Goal: Information Seeking & Learning: Learn about a topic

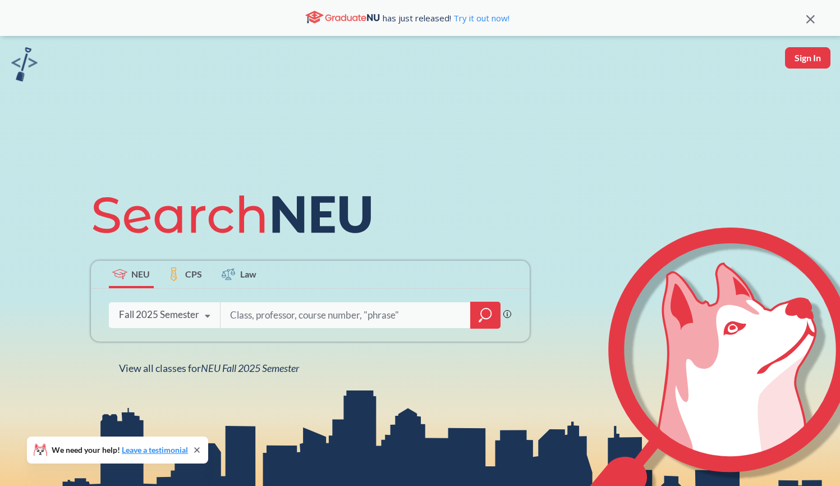
click at [338, 321] on input "search" at bounding box center [346, 315] width 234 height 24
type input "Algorithms"
click at [481, 313] on icon "magnifying glass" at bounding box center [485, 315] width 13 height 16
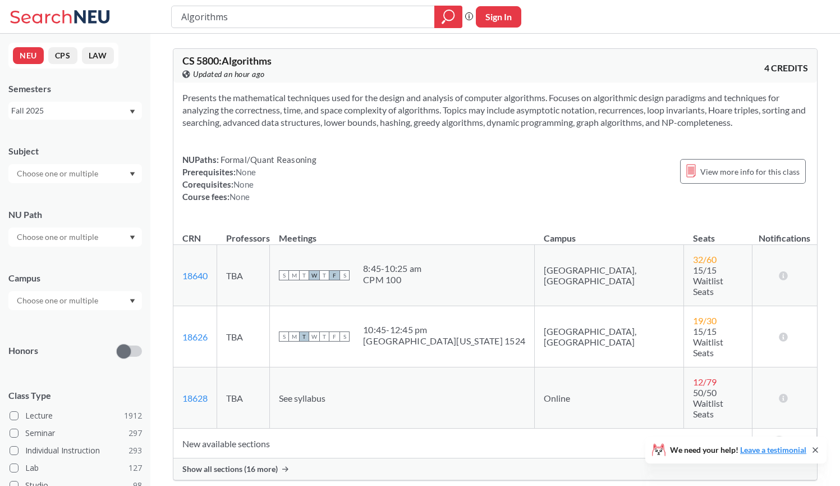
click at [220, 458] on div "Show all sections (16 more)" at bounding box center [495, 468] width 644 height 21
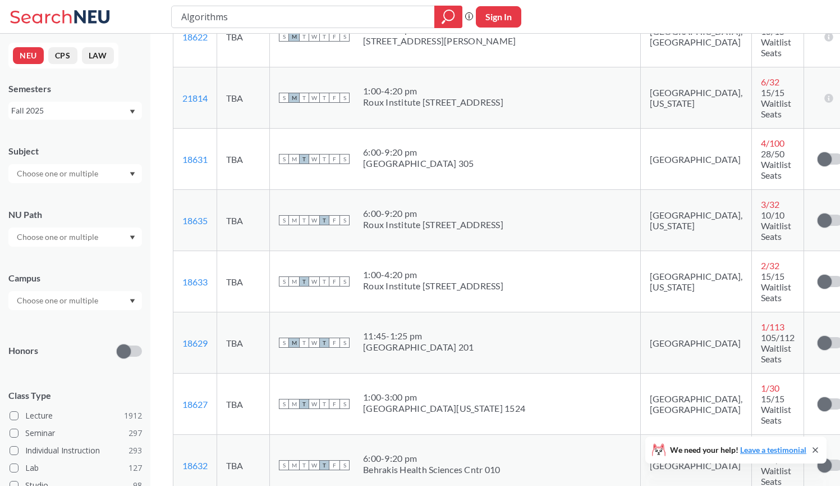
scroll to position [436, 0]
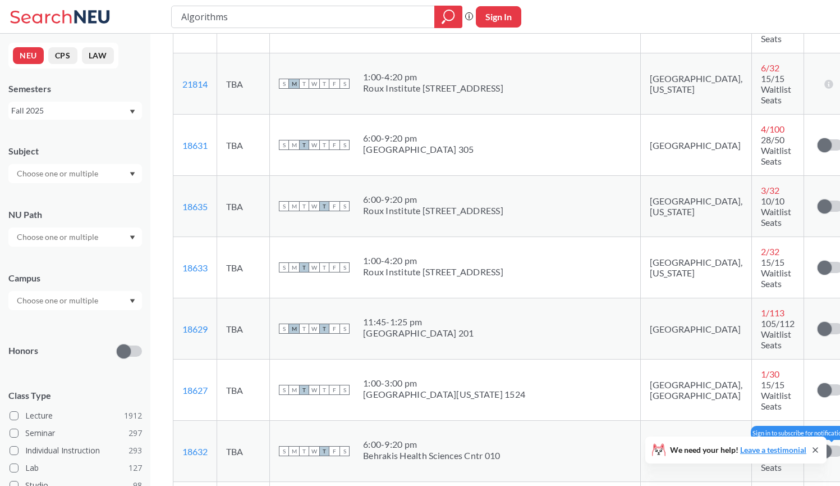
click at [818, 444] on span at bounding box center [825, 451] width 14 height 14
click at [818, 445] on input "checkbox" at bounding box center [818, 445] width 0 height 0
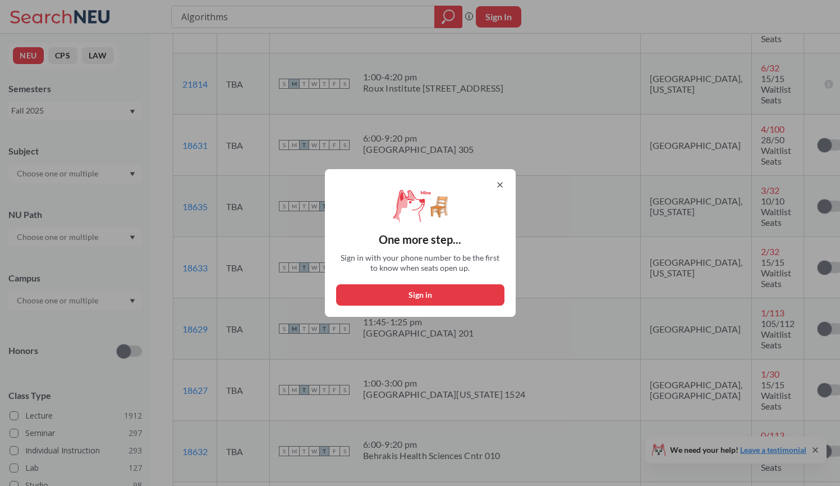
click at [477, 289] on button "Sign in" at bounding box center [420, 294] width 168 height 21
select select "US"
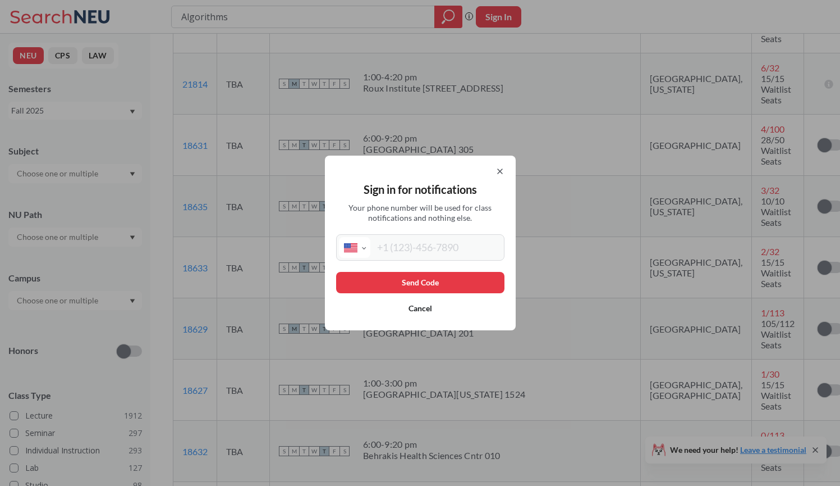
click at [443, 249] on input "tel" at bounding box center [436, 247] width 131 height 21
type input "+1"
select select "ZZ"
type input "+"
select select "US"
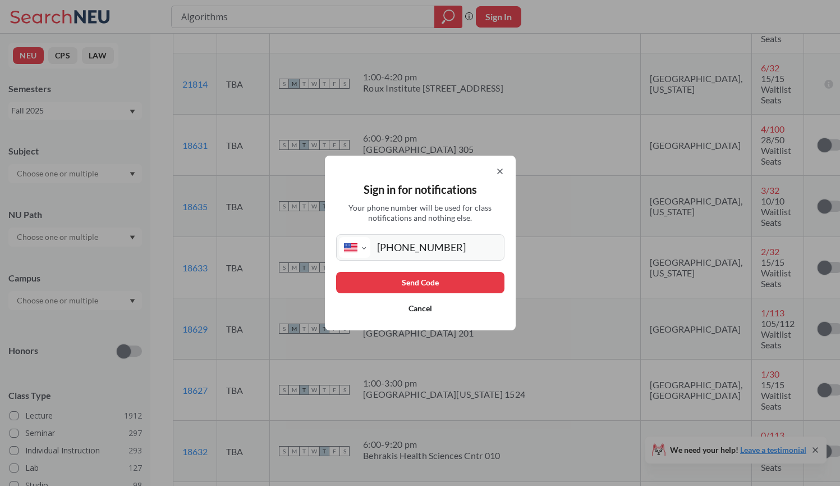
type input "[PHONE_NUMBER]"
click at [421, 280] on button "Send Code" at bounding box center [420, 282] width 168 height 21
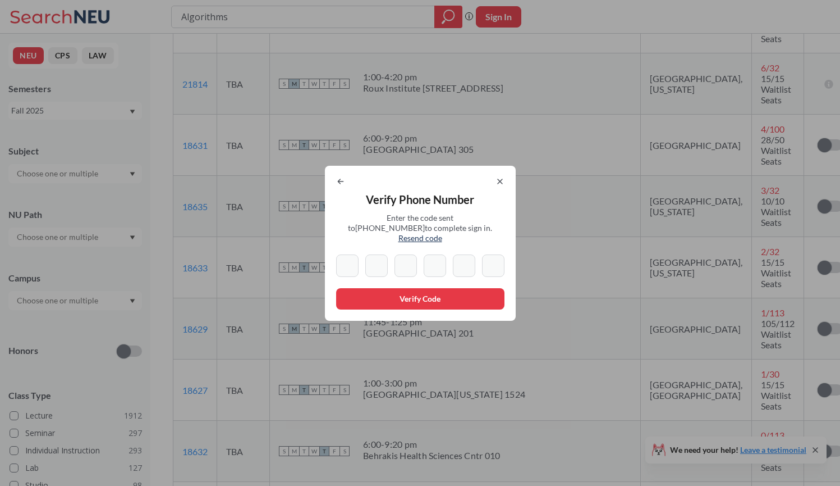
type input "9"
type input "4"
type input "5"
type input "3"
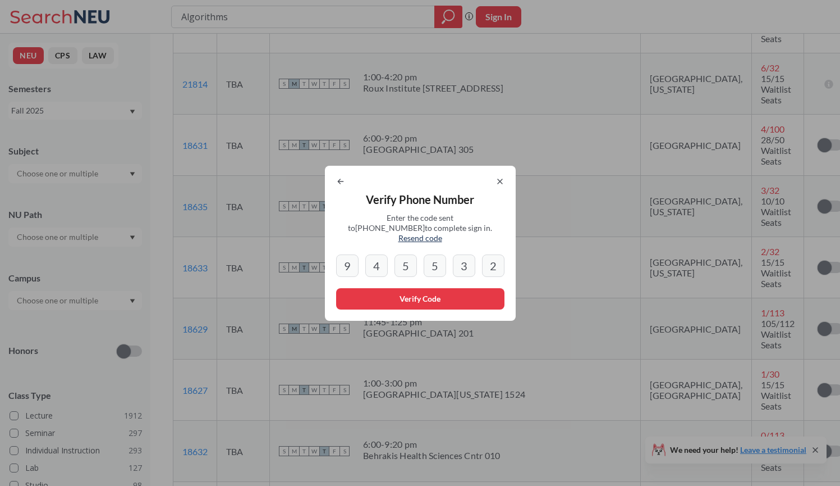
type input "2"
click at [438, 291] on button "Verify Code" at bounding box center [420, 298] width 168 height 21
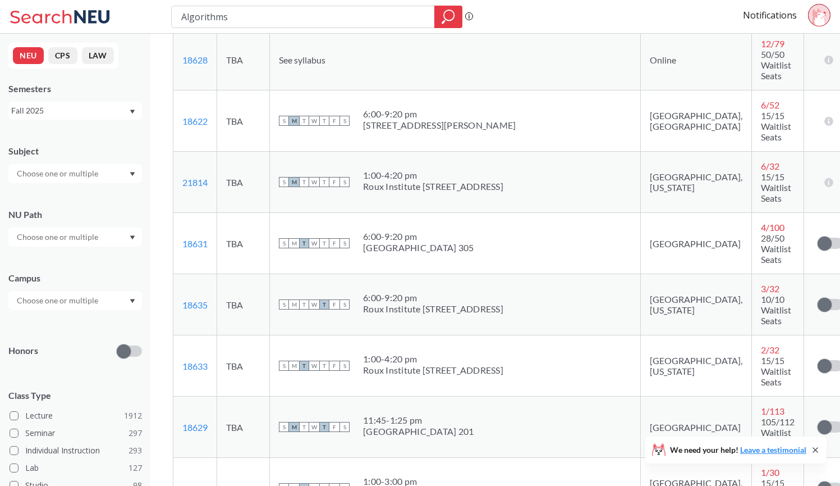
scroll to position [339, 0]
click at [818, 419] on span at bounding box center [825, 426] width 14 height 14
click at [818, 421] on input "checkbox" at bounding box center [818, 421] width 0 height 0
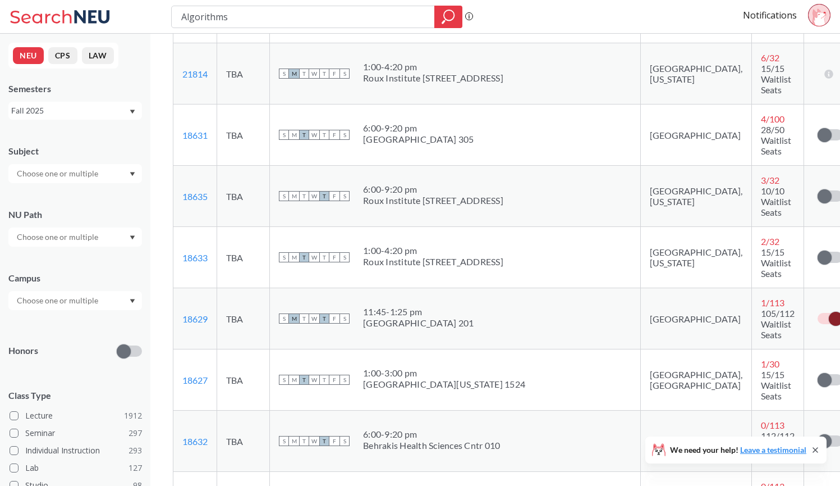
scroll to position [463, 0]
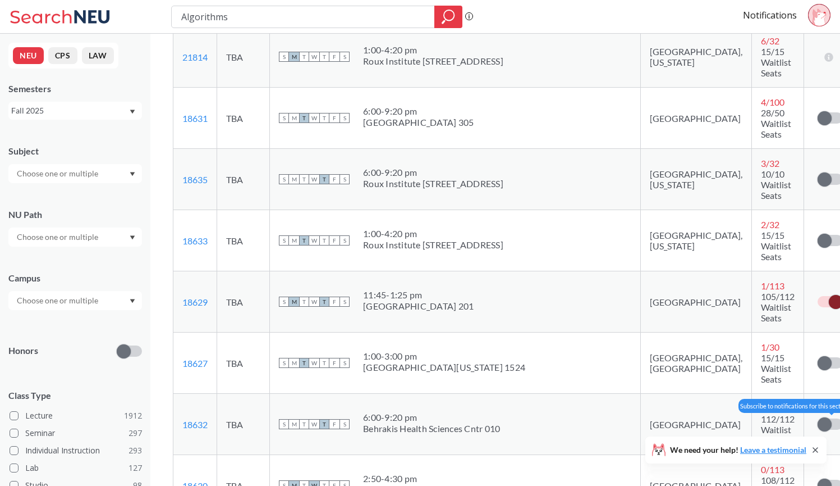
click at [818, 418] on label at bounding box center [830, 423] width 25 height 11
click at [818, 418] on input "checkbox" at bounding box center [818, 418] width 0 height 0
click at [818, 479] on label at bounding box center [830, 484] width 25 height 11
click at [818, 479] on input "checkbox" at bounding box center [818, 479] width 0 height 0
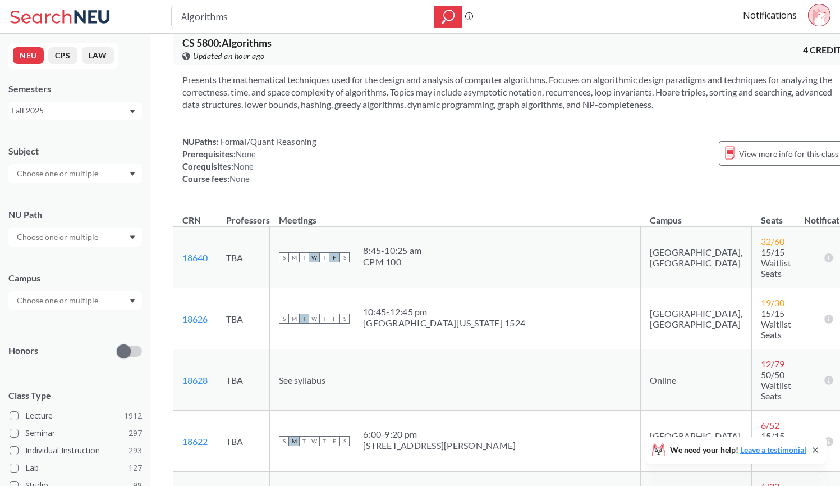
scroll to position [0, 0]
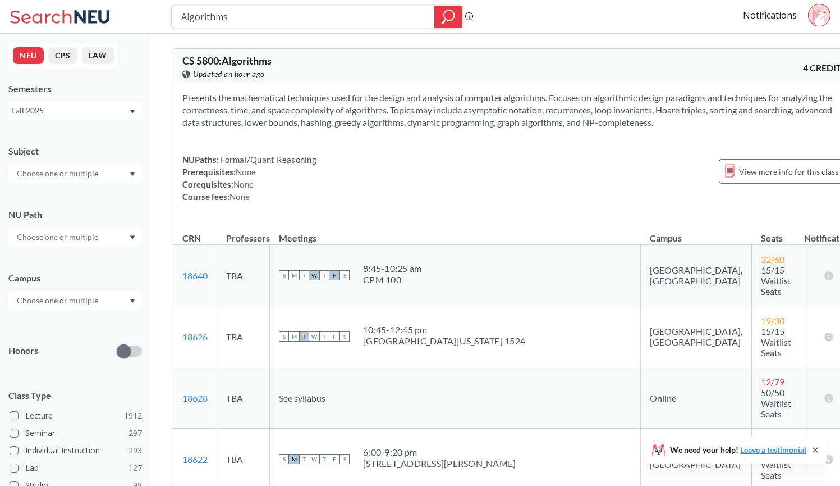
click at [324, 21] on input "Algorithms" at bounding box center [303, 16] width 246 height 19
click at [277, 16] on input "Algorithms" at bounding box center [303, 16] width 246 height 19
type input "D"
type input "Foundations of Artificial Intelligence"
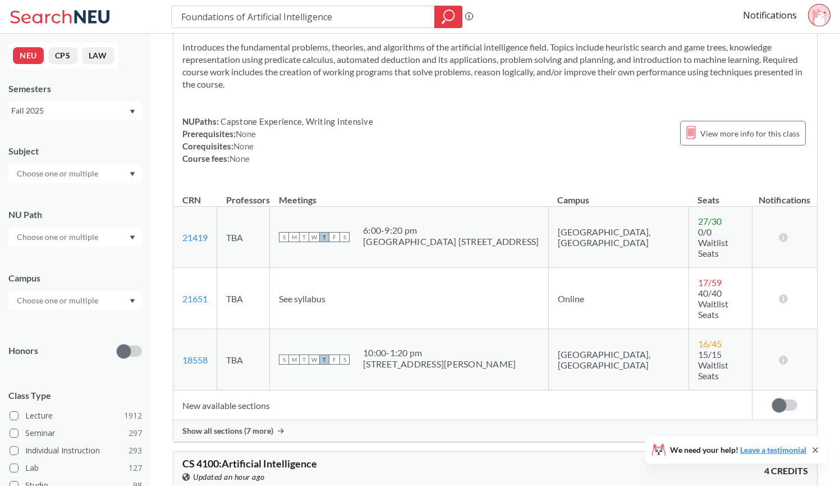
scroll to position [62, 0]
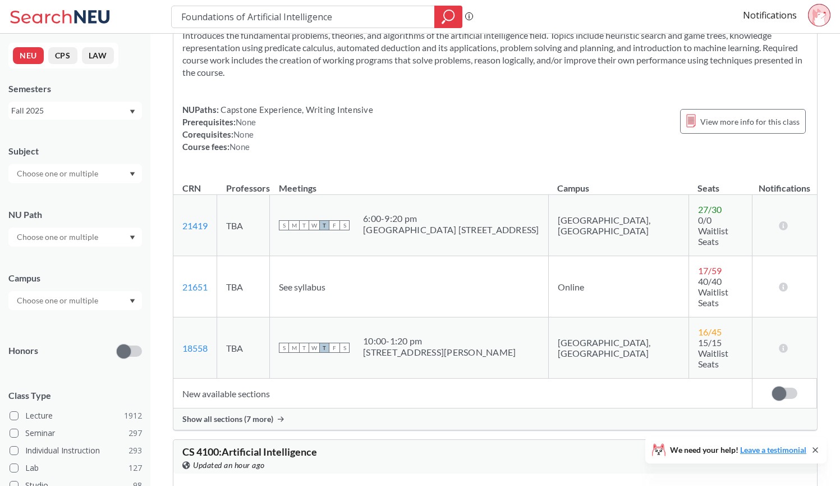
click at [272, 414] on span "Show all sections (7 more)" at bounding box center [227, 419] width 91 height 10
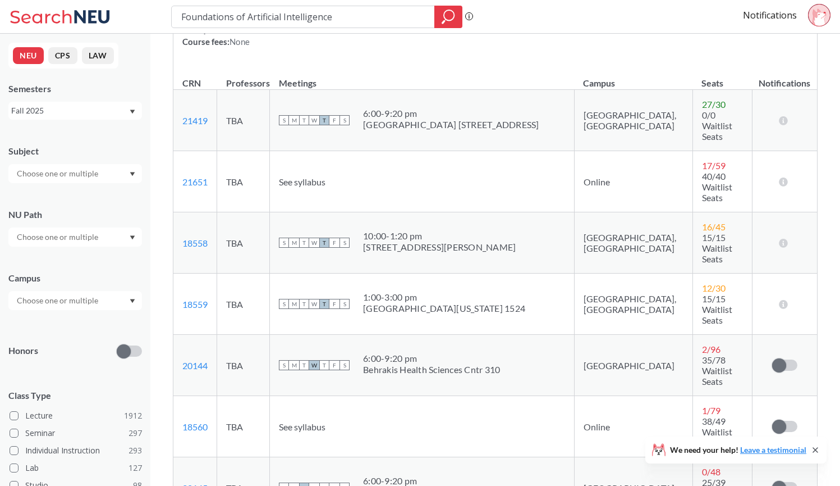
scroll to position [187, 0]
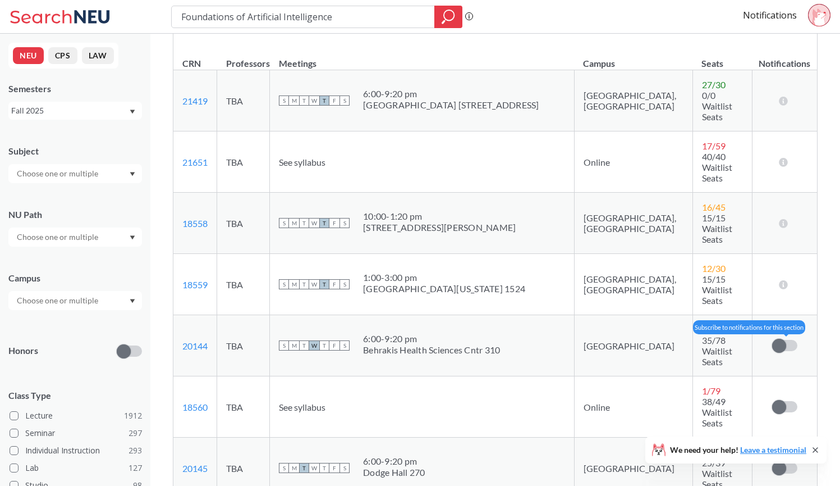
click at [778, 339] on span at bounding box center [780, 346] width 14 height 14
click at [773, 340] on input "checkbox" at bounding box center [773, 340] width 0 height 0
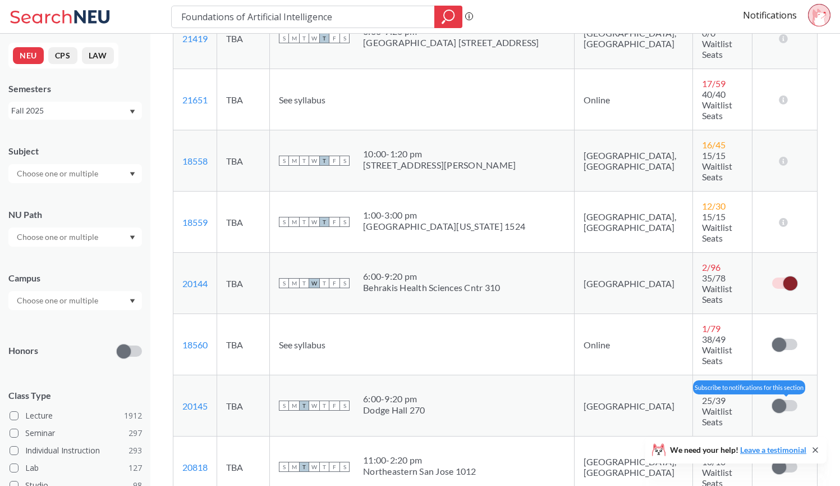
click at [786, 399] on span at bounding box center [780, 406] width 14 height 14
click at [773, 400] on input "checkbox" at bounding box center [773, 400] width 0 height 0
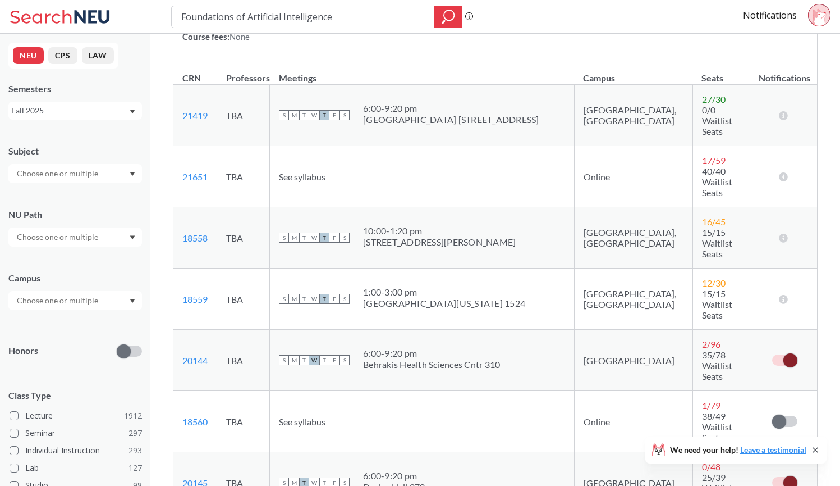
scroll to position [172, 0]
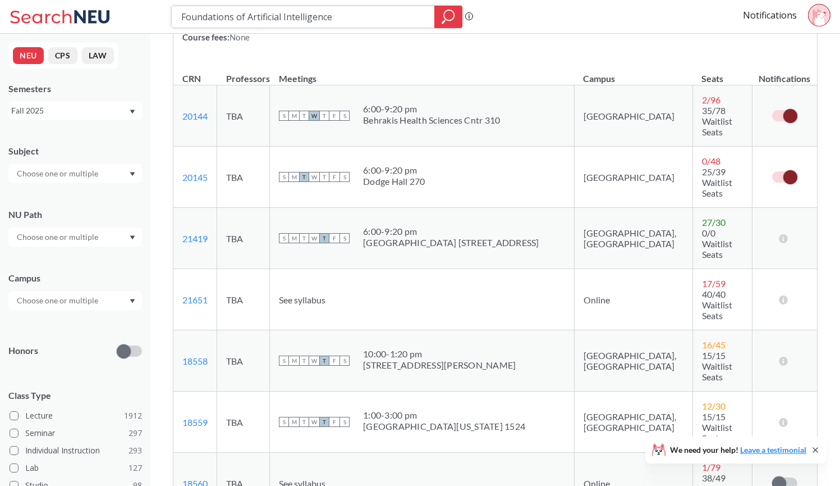
click at [359, 16] on input "Foundations of Artificial Intelligence" at bounding box center [303, 16] width 246 height 19
paste input "Applied Programming and Data Processing for AI"
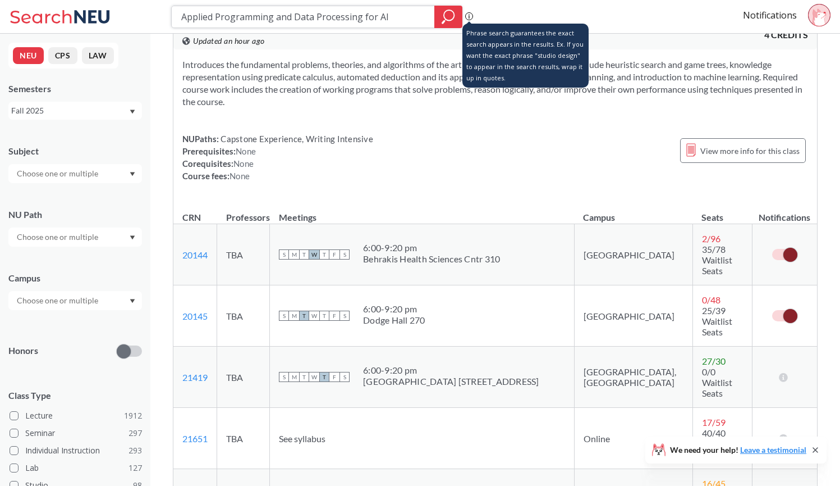
scroll to position [2, 0]
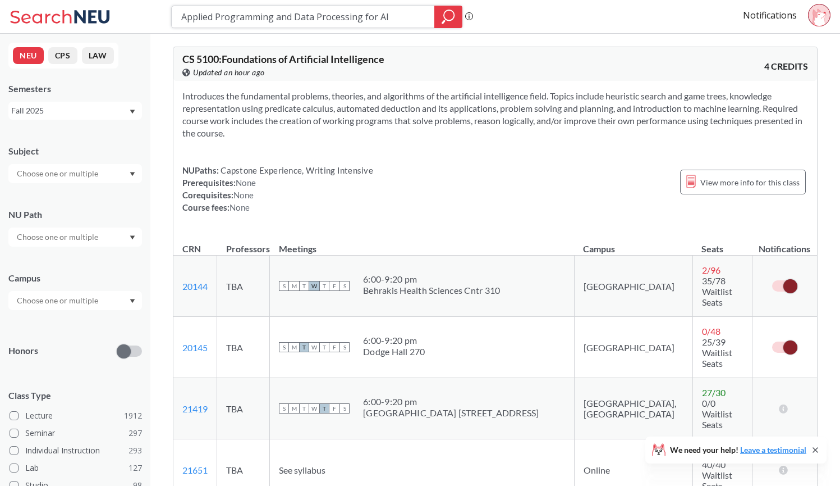
type input "Applied Programming and Data Processing for AI"
click at [453, 15] on icon "magnifying glass" at bounding box center [448, 17] width 13 height 16
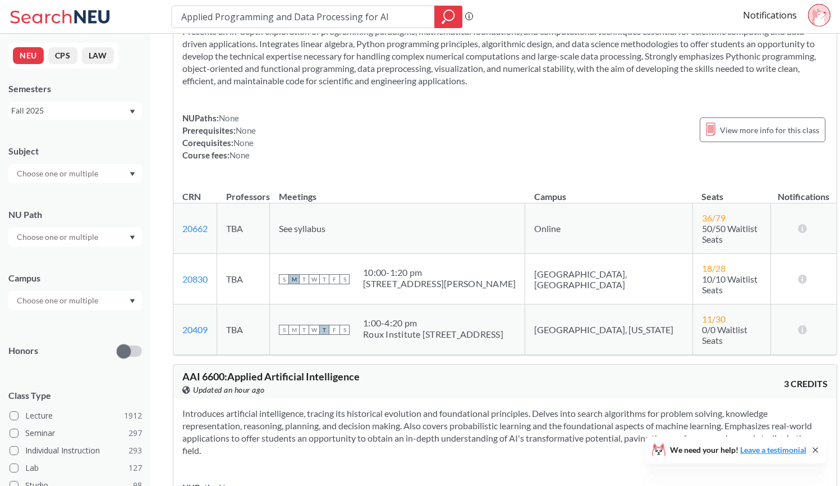
scroll to position [61, 0]
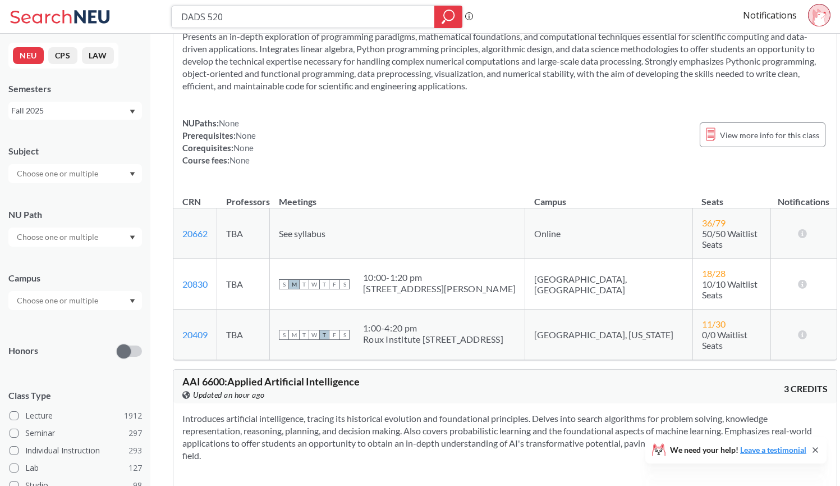
type input "DADS 5200"
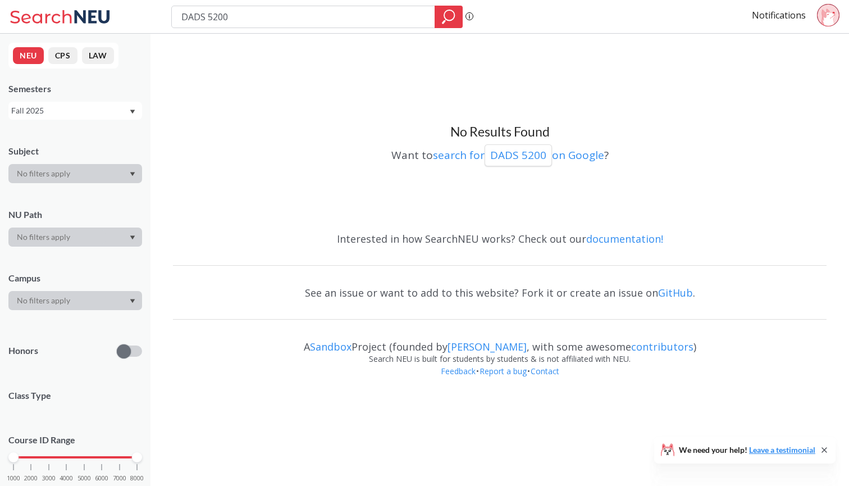
click at [207, 13] on input "DADS 5200" at bounding box center [303, 16] width 246 height 19
type input "DADS5200"
type input "5200"
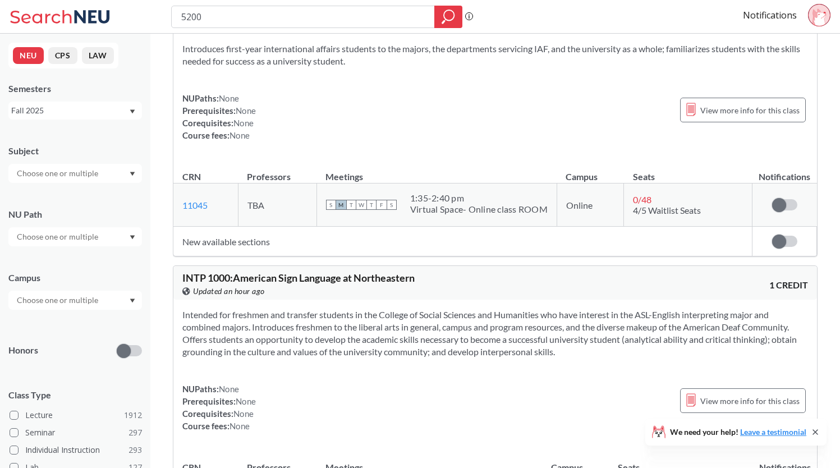
scroll to position [8938, 0]
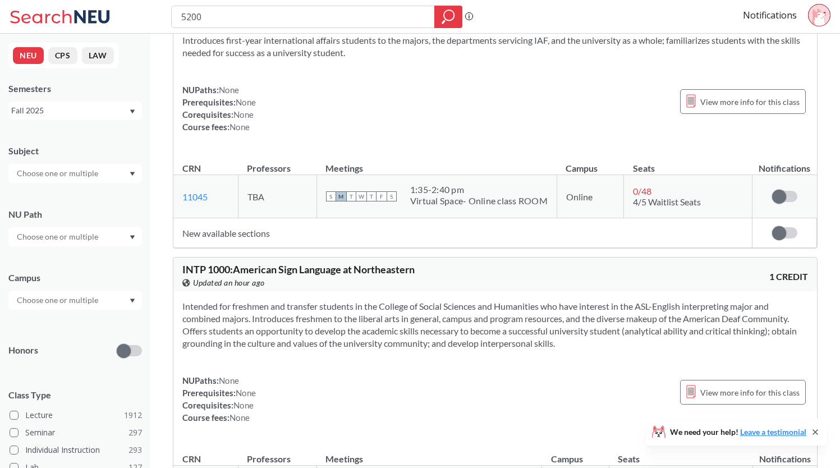
click at [81, 299] on input "text" at bounding box center [58, 300] width 94 height 13
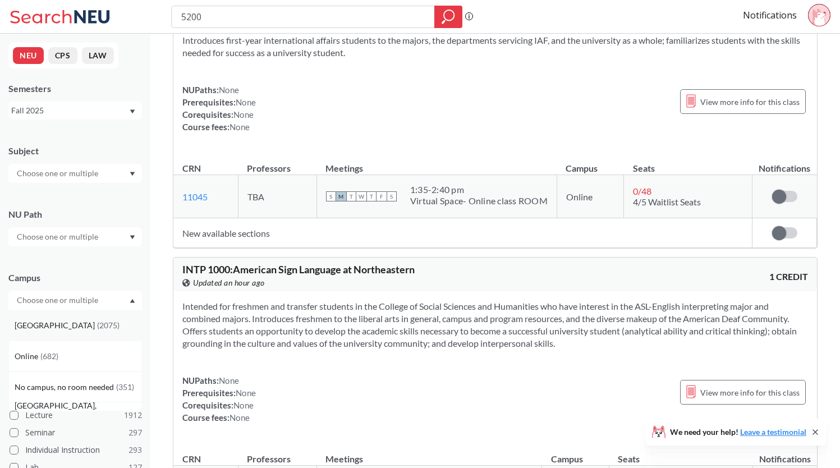
click at [79, 322] on div "[GEOGRAPHIC_DATA] ( 2075 )" at bounding box center [78, 325] width 127 height 12
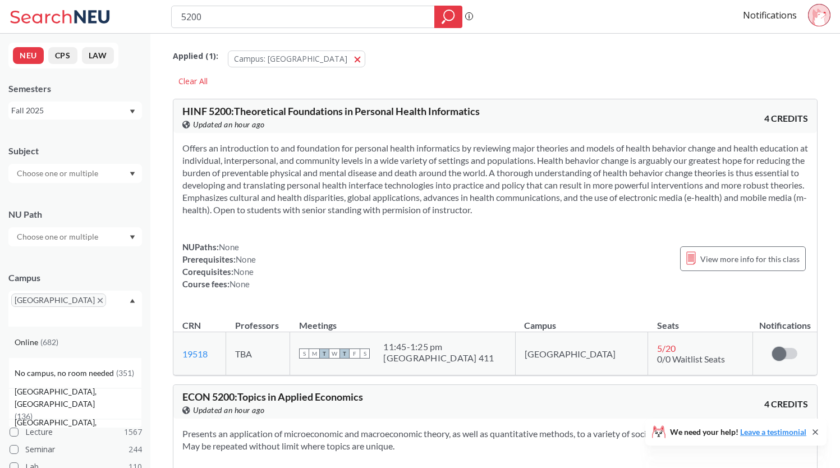
click at [72, 336] on div "Online ( 682 )" at bounding box center [78, 342] width 127 height 12
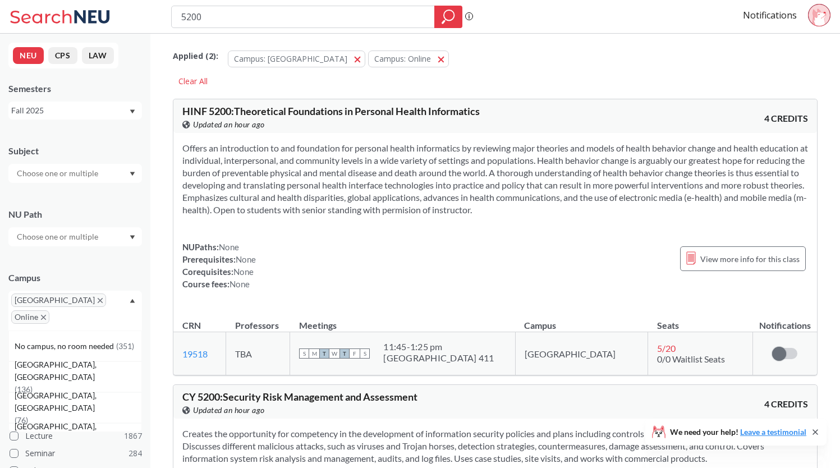
click at [77, 182] on div at bounding box center [75, 173] width 134 height 19
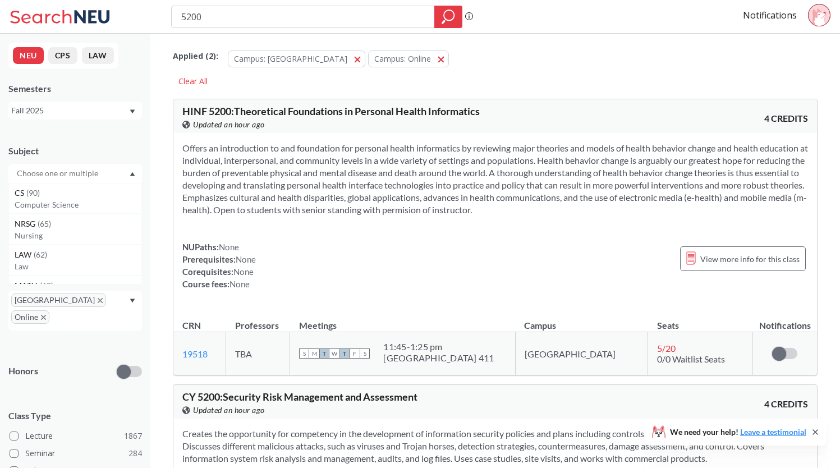
click at [79, 180] on div at bounding box center [75, 173] width 134 height 19
click at [85, 200] on p "Computer Science" at bounding box center [78, 204] width 127 height 11
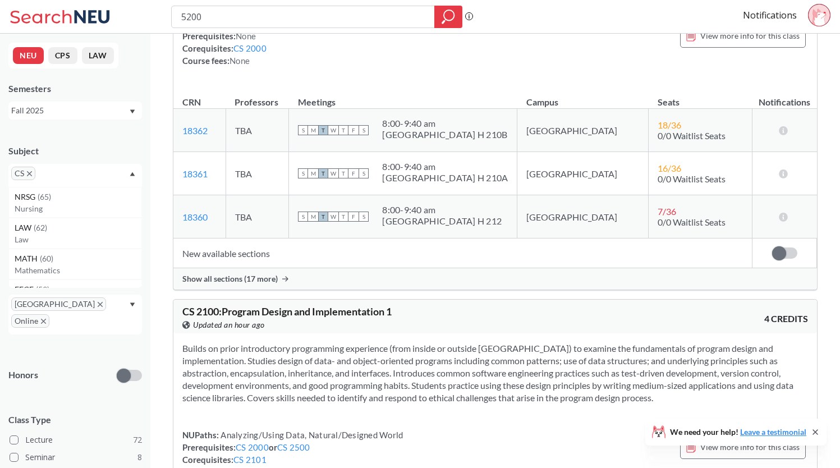
scroll to position [2948, 0]
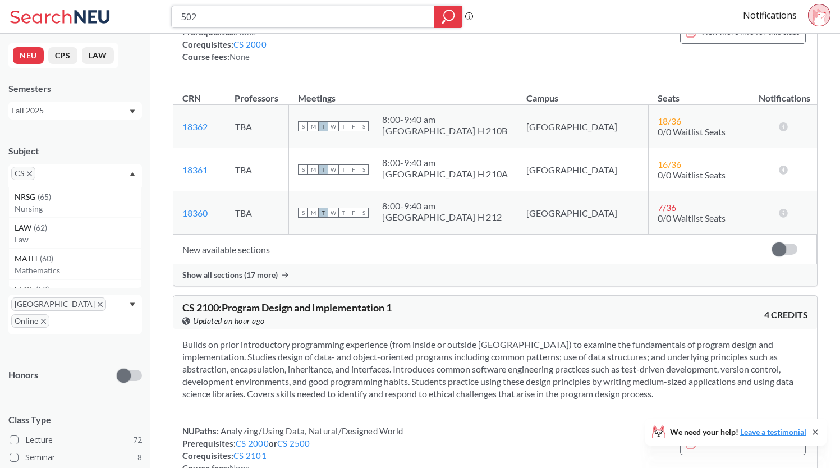
type input "5020"
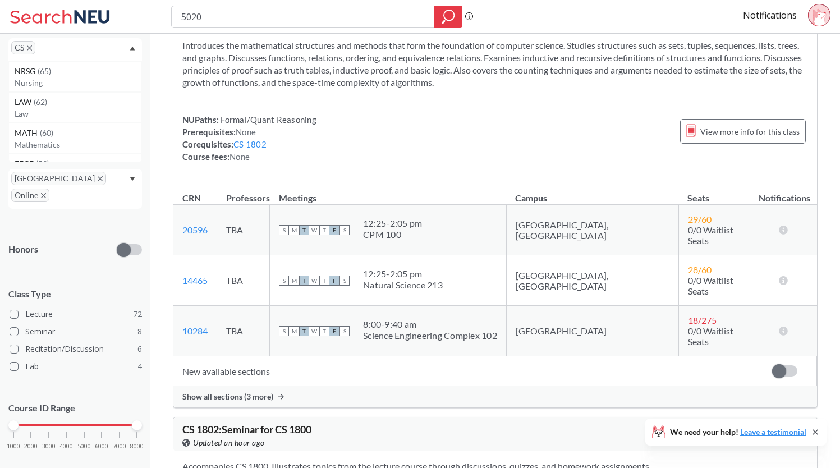
scroll to position [1294, 0]
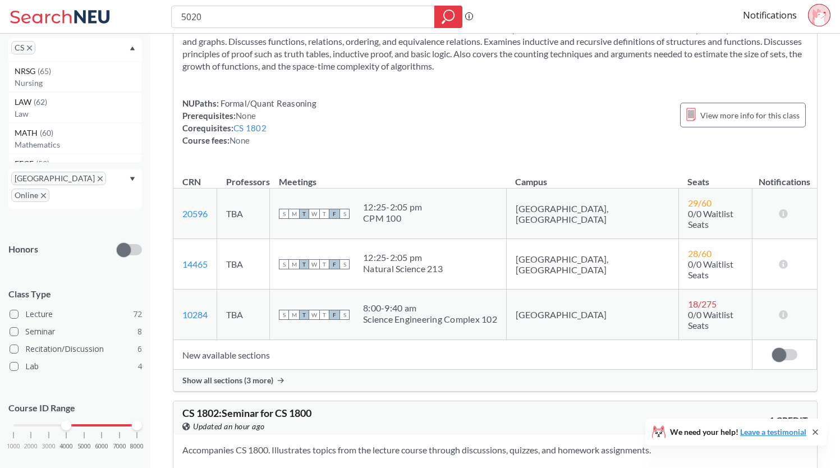
drag, startPoint x: 15, startPoint y: 407, endPoint x: 88, endPoint y: 407, distance: 73.0
click at [65, 421] on div at bounding box center [66, 426] width 10 height 10
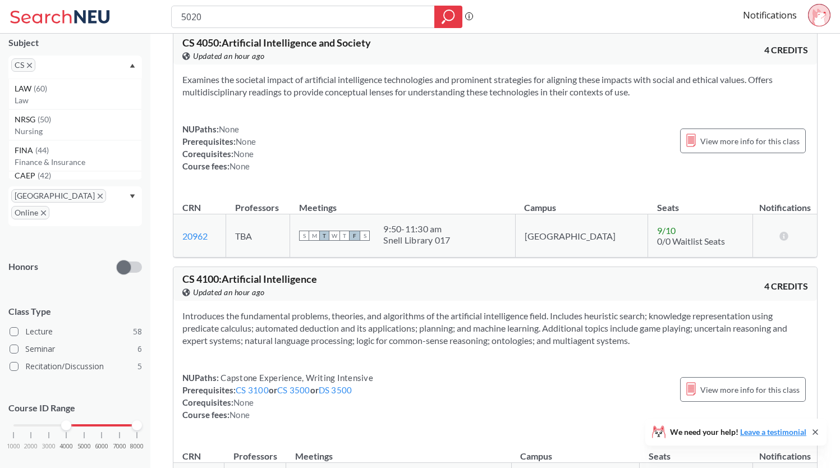
scroll to position [80, 0]
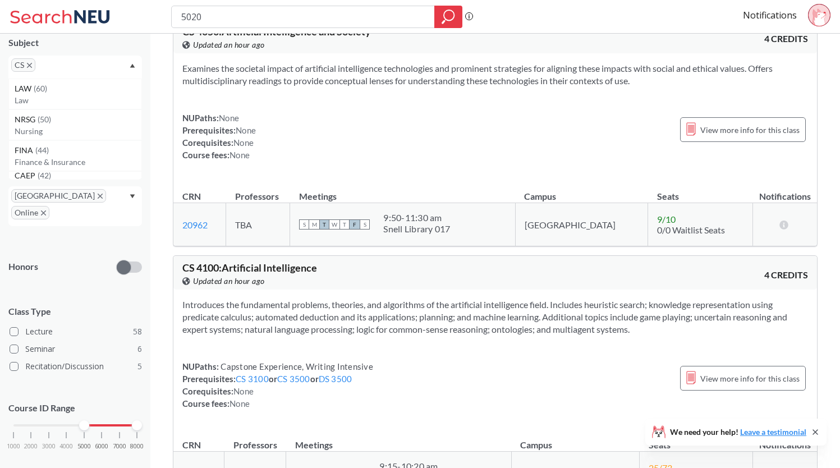
drag, startPoint x: 68, startPoint y: 406, endPoint x: 85, endPoint y: 404, distance: 17.0
click at [85, 421] on div at bounding box center [84, 426] width 10 height 10
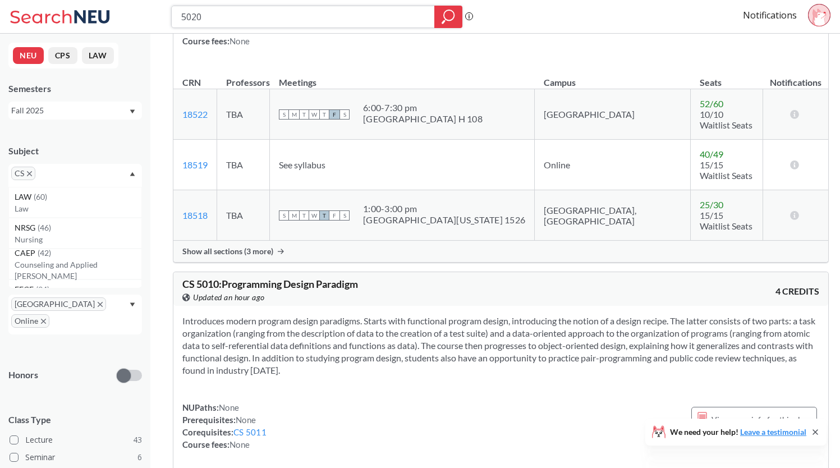
scroll to position [2466, 0]
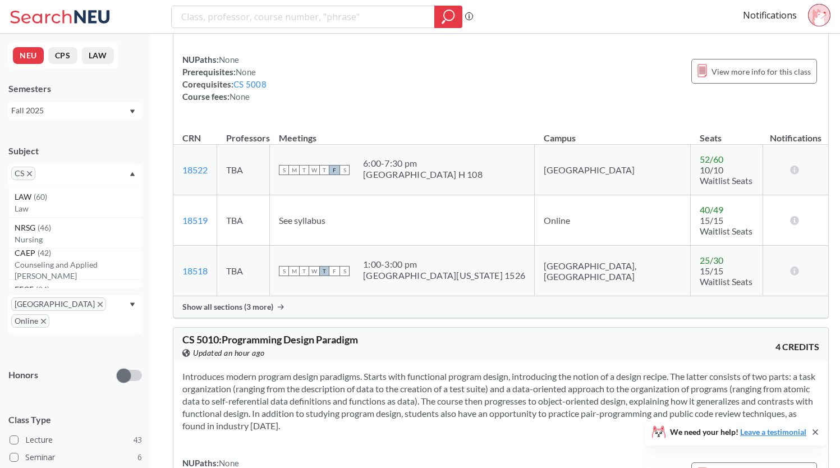
click at [32, 173] on span "CS" at bounding box center [23, 173] width 24 height 13
click at [27, 175] on icon "X to remove pill" at bounding box center [29, 173] width 5 height 5
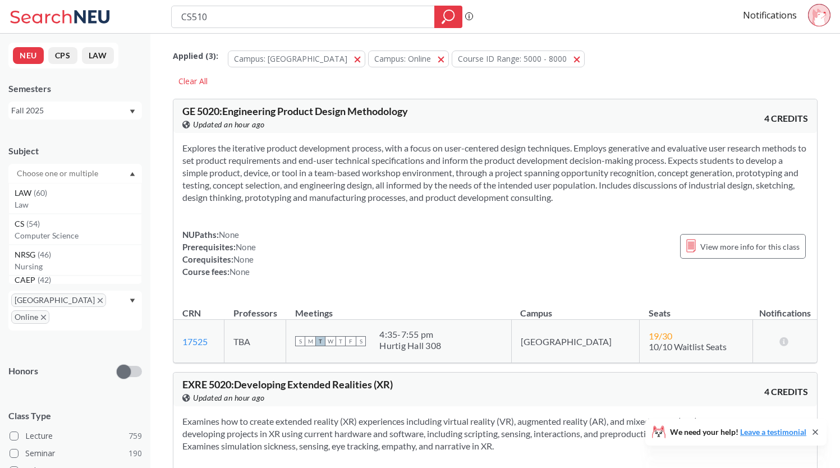
type input "CS5100"
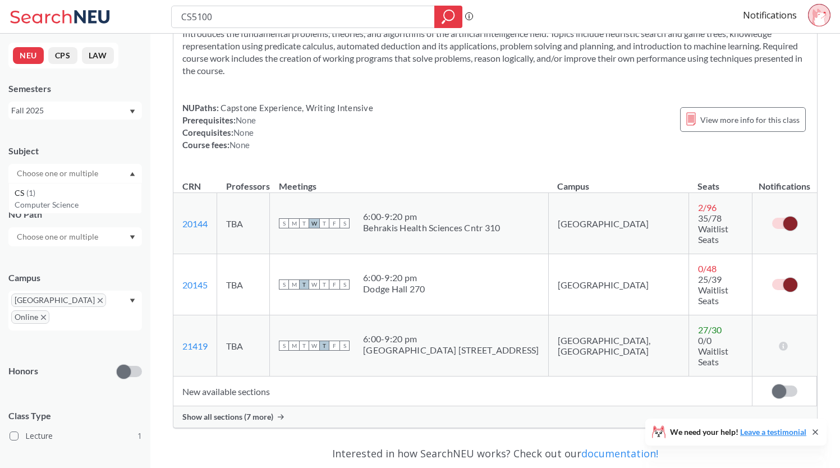
scroll to position [138, 0]
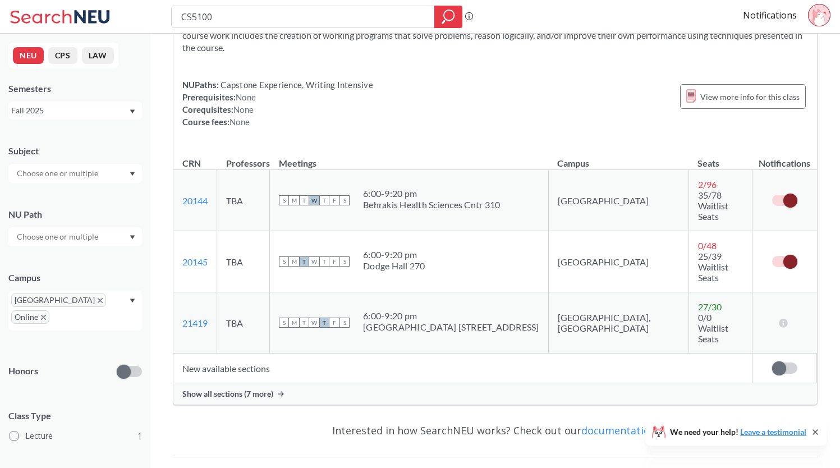
click at [779, 362] on span at bounding box center [780, 369] width 14 height 14
click at [773, 363] on input "checkbox" at bounding box center [773, 363] width 0 height 0
click at [789, 362] on span at bounding box center [791, 369] width 14 height 14
click at [773, 363] on input "checkbox" at bounding box center [773, 363] width 0 height 0
click at [266, 389] on span "Show all sections (7 more)" at bounding box center [227, 394] width 91 height 10
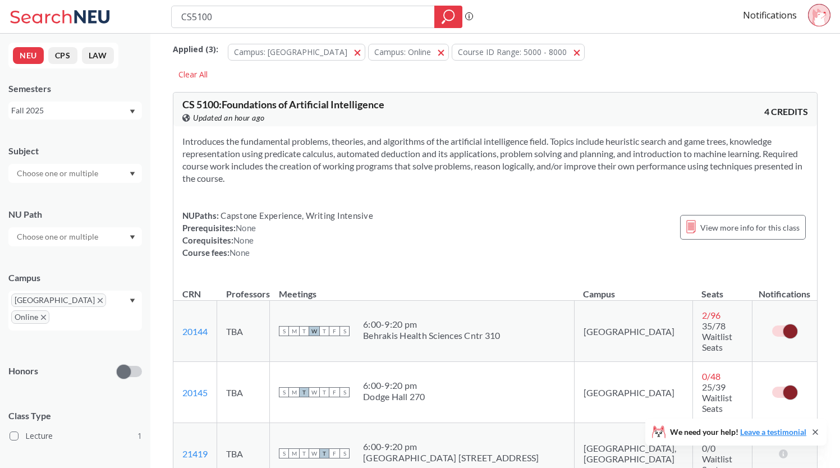
scroll to position [1, 0]
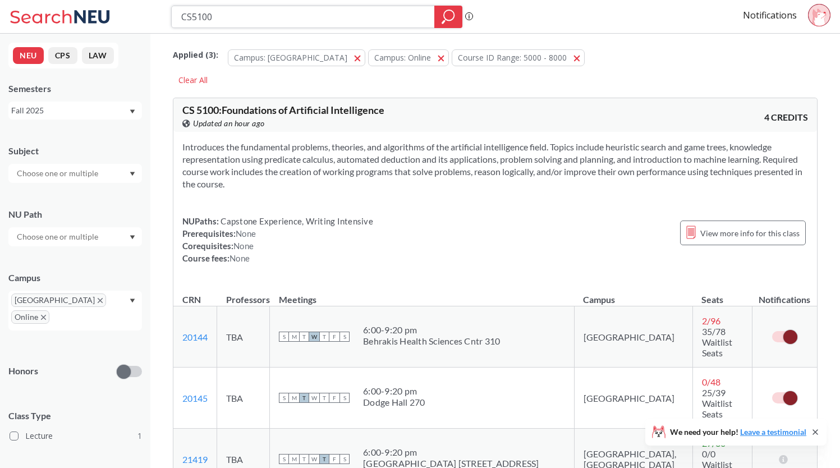
click at [337, 18] on input "CS5100" at bounding box center [303, 16] width 246 height 19
type input "F"
type input "CS52100"
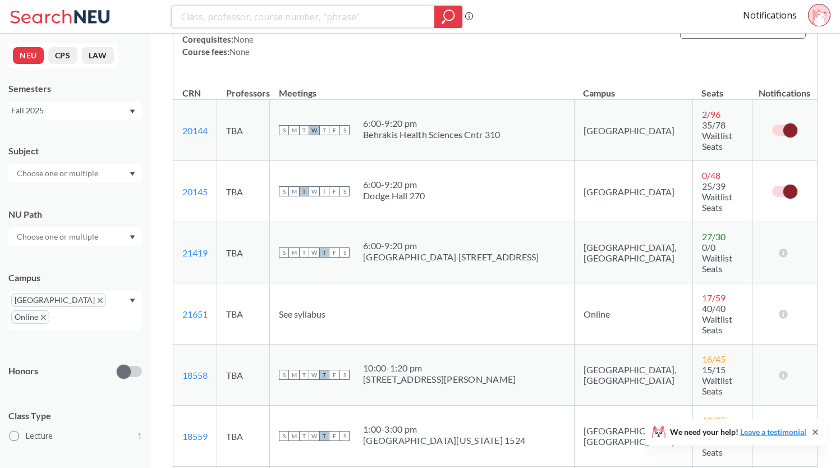
scroll to position [202, 0]
